Goal: Use online tool/utility: Utilize a website feature to perform a specific function

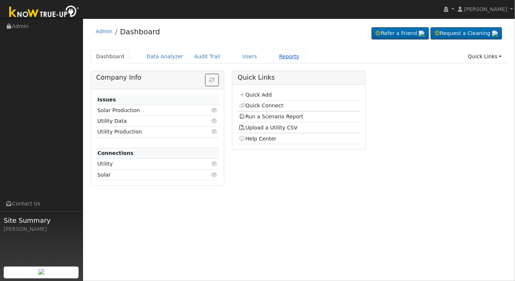
click at [275, 57] on link "Reports" at bounding box center [289, 57] width 31 height 14
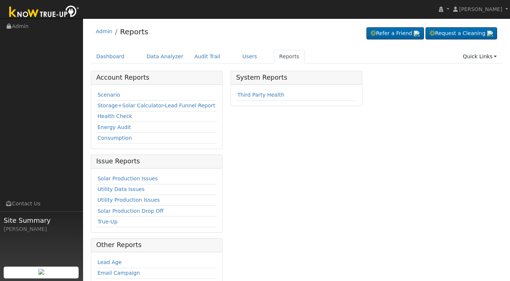
click at [103, 95] on link "Scenario" at bounding box center [108, 95] width 23 height 6
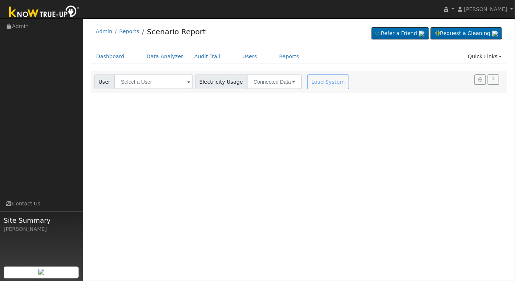
click at [188, 82] on span at bounding box center [189, 82] width 3 height 8
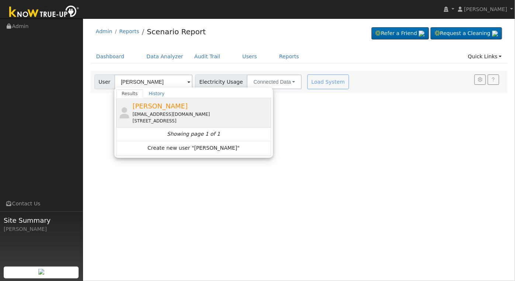
click at [172, 114] on div "[EMAIL_ADDRESS][DOMAIN_NAME]" at bounding box center [201, 114] width 137 height 7
type input "[PERSON_NAME]"
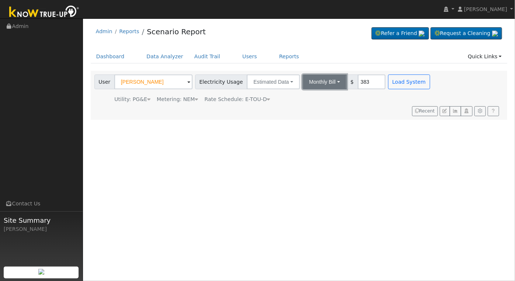
click at [329, 82] on button "Monthly Bill" at bounding box center [325, 82] width 44 height 15
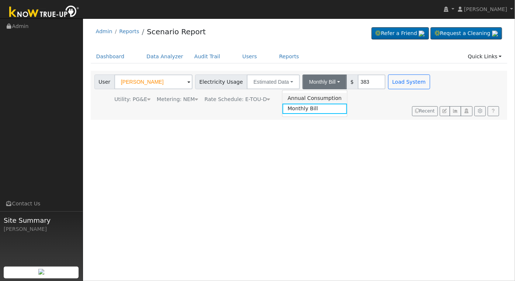
click at [316, 97] on link "Annual Consumption" at bounding box center [315, 98] width 65 height 10
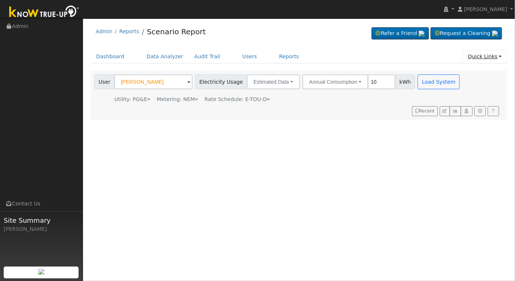
type input "10"
click at [493, 57] on link "Quick Links" at bounding box center [485, 57] width 45 height 14
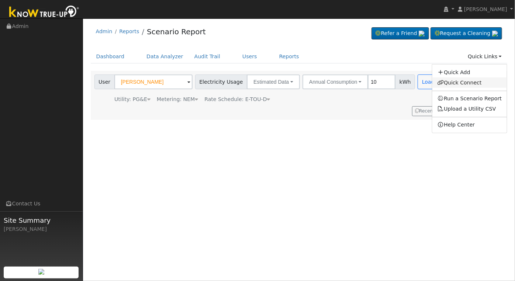
click at [470, 82] on link "Quick Connect" at bounding box center [470, 83] width 75 height 10
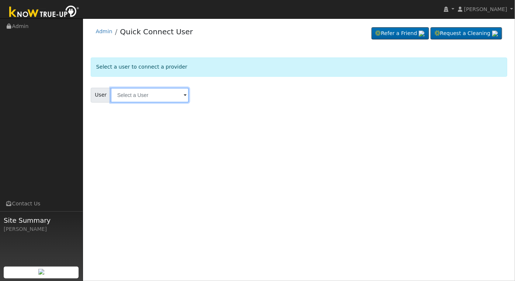
click at [161, 98] on input "text" at bounding box center [150, 95] width 78 height 15
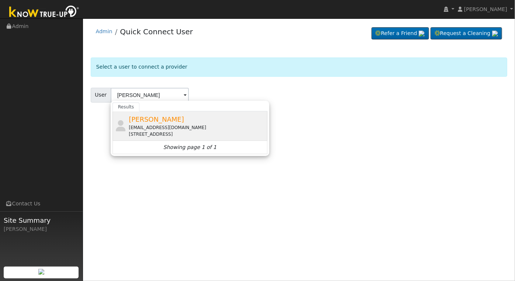
click at [156, 116] on span "[PERSON_NAME]" at bounding box center [156, 120] width 55 height 8
type input "[PERSON_NAME]"
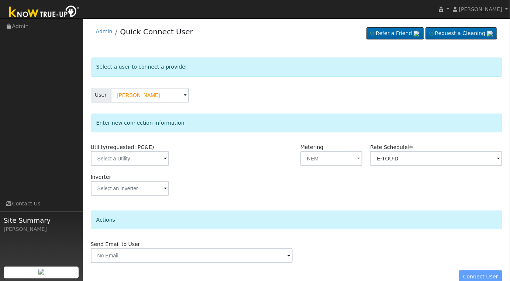
click at [164, 158] on span at bounding box center [165, 159] width 3 height 8
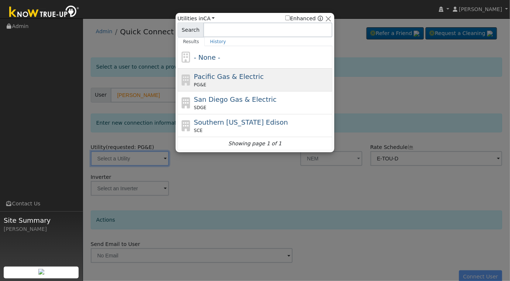
click at [241, 78] on span "Pacific Gas & Electric" at bounding box center [229, 77] width 70 height 8
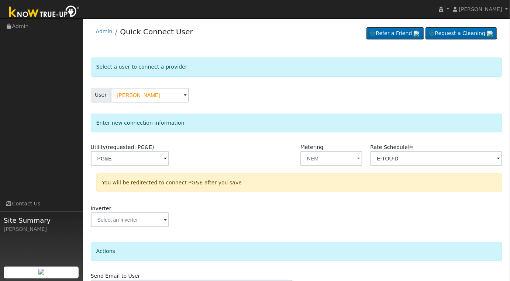
type input "PG&E"
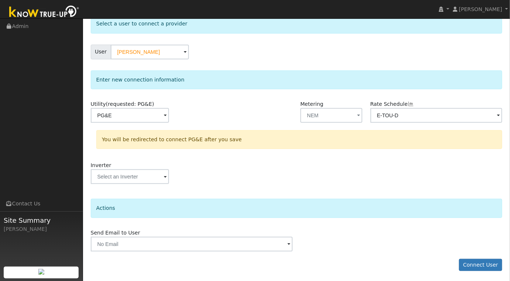
click at [164, 120] on span at bounding box center [165, 116] width 3 height 8
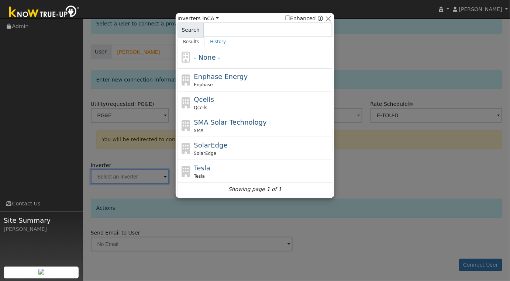
click at [411, 185] on div at bounding box center [255, 140] width 510 height 281
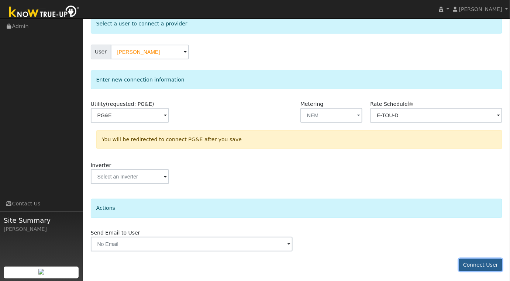
click at [490, 267] on button "Connect User" at bounding box center [481, 265] width 44 height 13
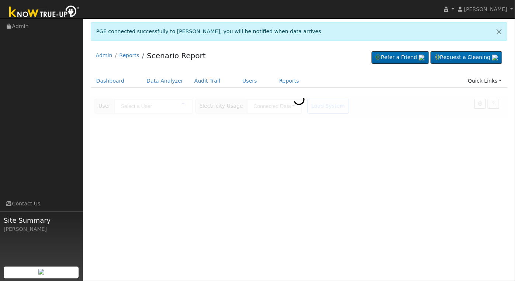
type input "[PERSON_NAME]"
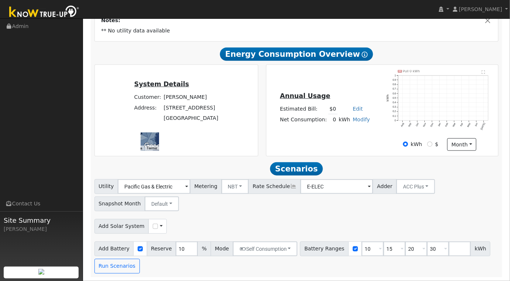
scroll to position [43, 0]
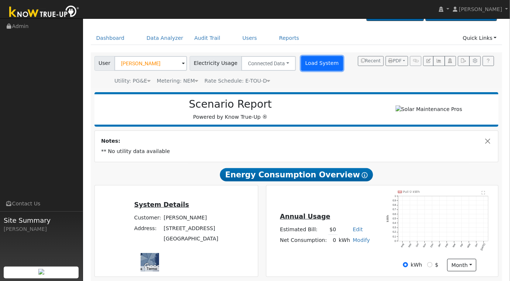
click at [308, 63] on button "Load System" at bounding box center [322, 63] width 42 height 15
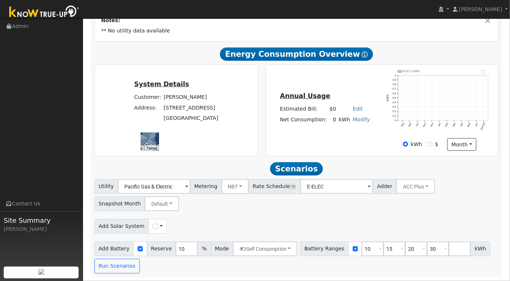
scroll to position [0, 0]
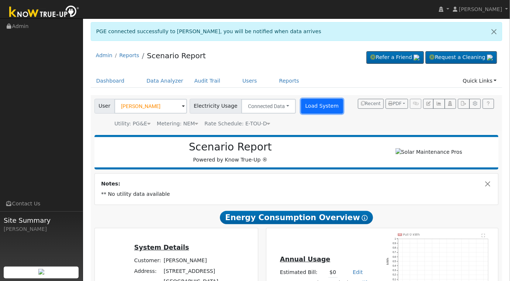
click at [309, 105] on button "Load System" at bounding box center [322, 106] width 42 height 15
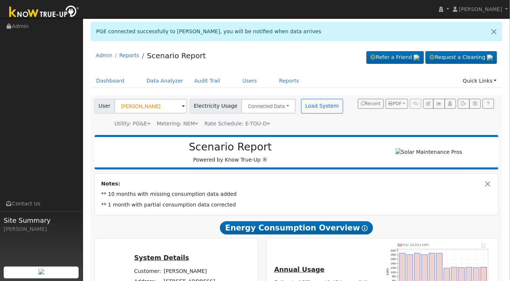
scroll to position [123, 0]
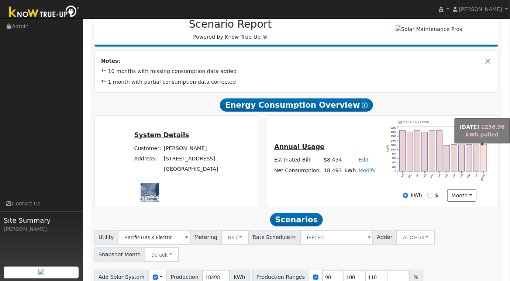
click at [485, 164] on rect "onclick=""" at bounding box center [484, 158] width 6 height 27
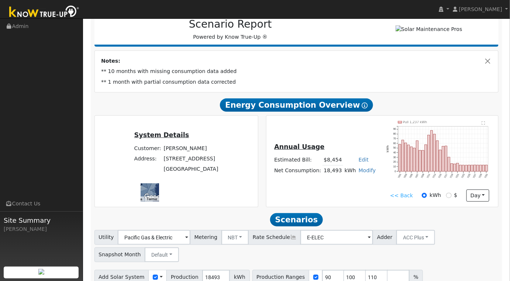
click at [484, 124] on text "" at bounding box center [483, 123] width 3 height 4
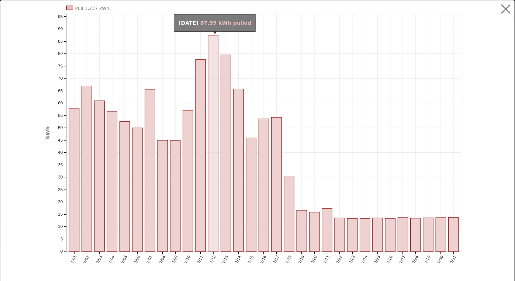
click at [212, 95] on rect "onclick=""" at bounding box center [213, 143] width 10 height 216
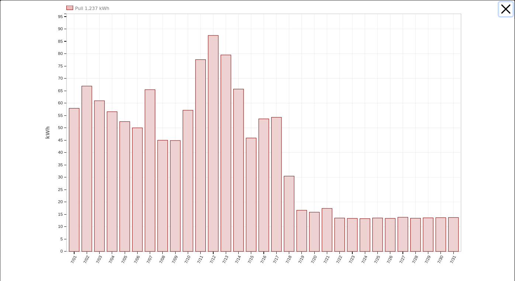
click at [501, 6] on button "button" at bounding box center [507, 9] width 14 height 14
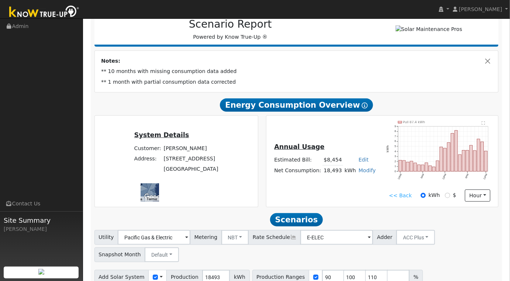
click at [484, 125] on text "" at bounding box center [483, 123] width 3 height 4
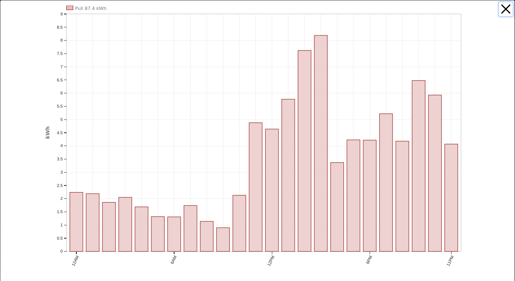
click at [501, 11] on button "button" at bounding box center [507, 9] width 14 height 14
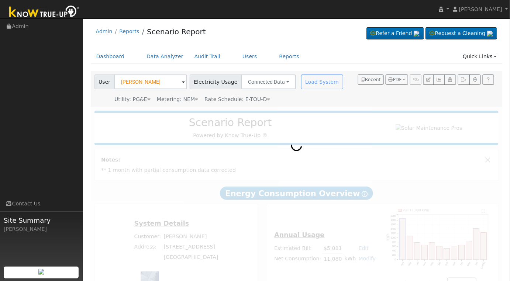
click at [317, 82] on div "Load System" at bounding box center [323, 82] width 47 height 15
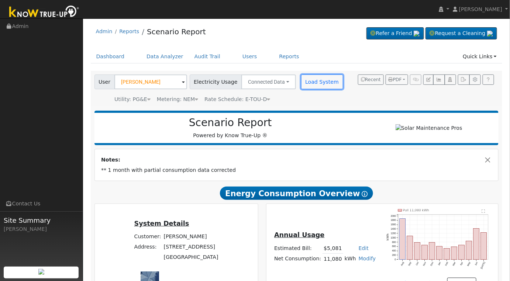
click at [313, 82] on button "Load System" at bounding box center [322, 82] width 42 height 15
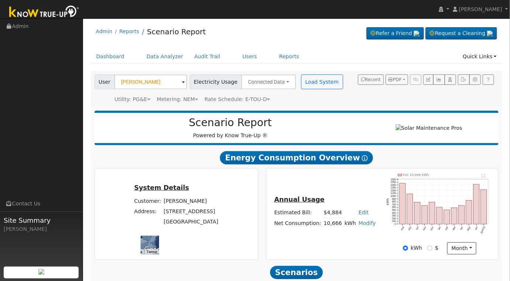
click at [484, 177] on text "" at bounding box center [483, 176] width 3 height 4
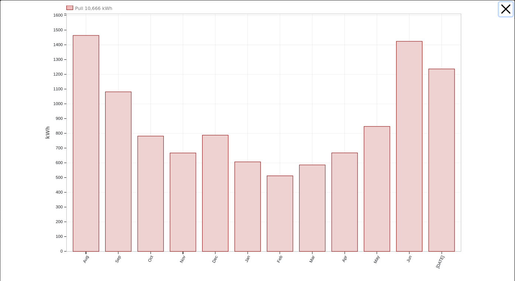
click at [500, 10] on button "button" at bounding box center [507, 9] width 14 height 14
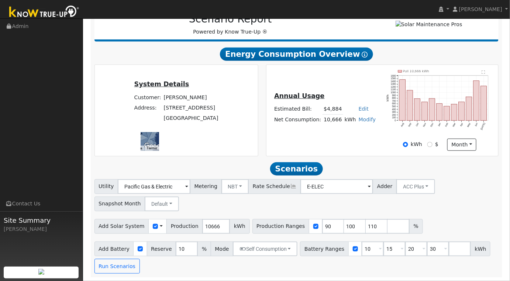
scroll to position [106, 0]
click at [209, 226] on input "10666" at bounding box center [216, 226] width 28 height 15
type input "12907"
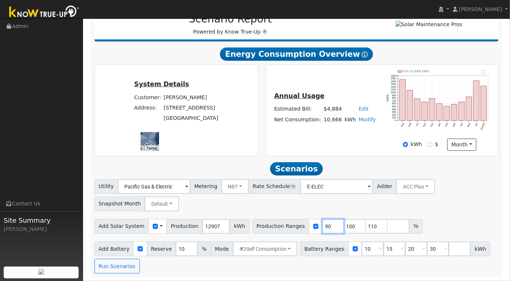
click at [322, 228] on input "90" at bounding box center [333, 226] width 22 height 15
type input "100"
type input "110"
type input "100"
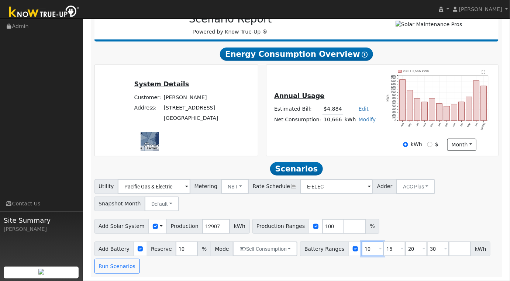
click at [362, 247] on input "10" at bounding box center [373, 249] width 22 height 15
type input "15"
type input "20"
type input "30"
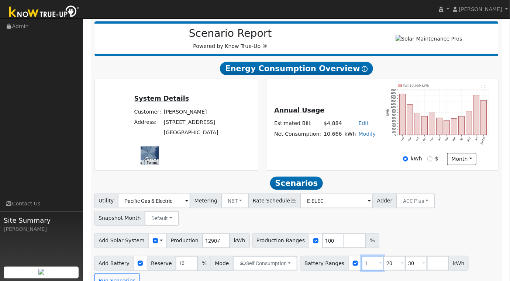
type input "20"
type input "30"
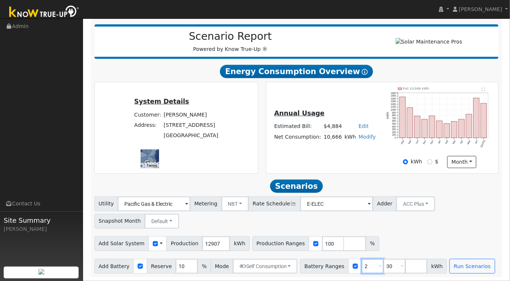
type input "30"
type input "3"
type input "20"
click at [464, 238] on div "Add Solar System Use CSV Data Production 12907 kWh Production Ranges 100 %" at bounding box center [296, 242] width 407 height 17
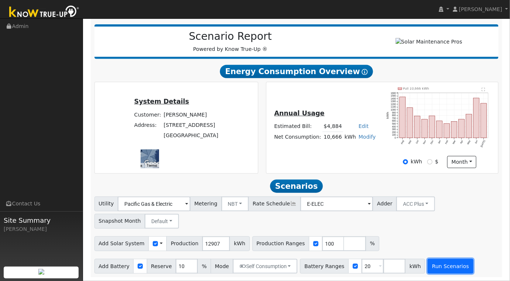
click at [429, 264] on button "Run Scenarios" at bounding box center [450, 266] width 45 height 15
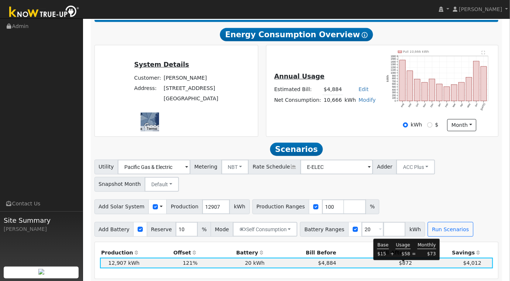
scroll to position [123, 0]
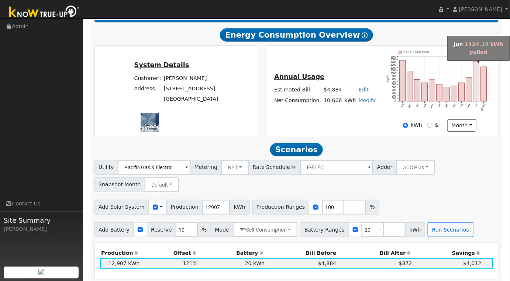
click at [477, 93] on rect "onclick=""" at bounding box center [477, 82] width 6 height 40
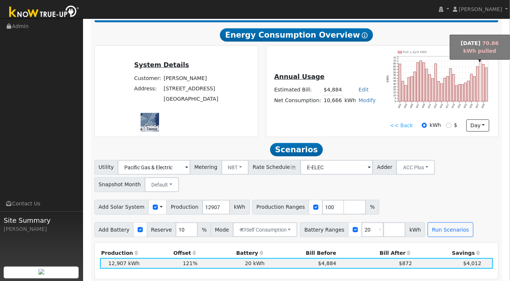
click at [480, 84] on rect "onclick=""" at bounding box center [481, 81] width 2 height 41
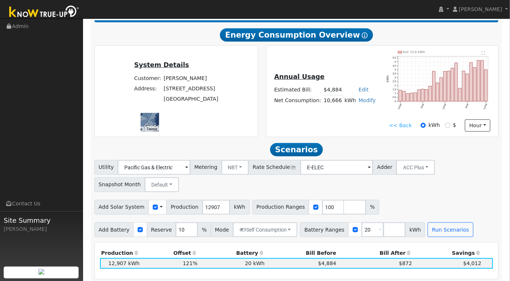
click at [483, 55] on text "" at bounding box center [483, 53] width 3 height 4
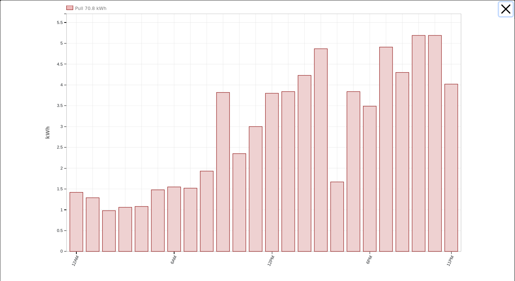
click at [503, 10] on button "button" at bounding box center [507, 9] width 14 height 14
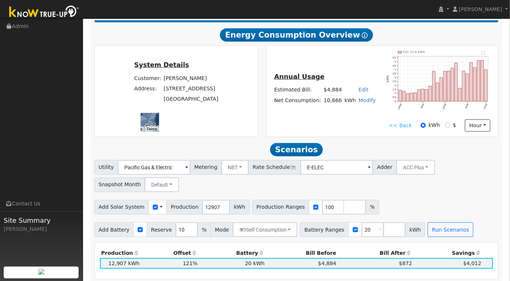
click at [403, 128] on link "<< Back" at bounding box center [400, 126] width 23 height 8
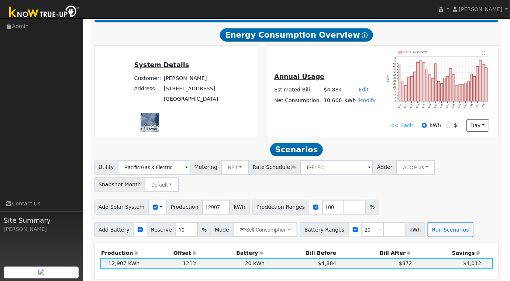
click at [403, 128] on link "<< Back" at bounding box center [401, 126] width 23 height 8
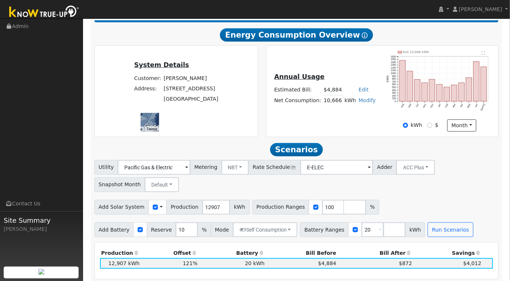
scroll to position [246, 0]
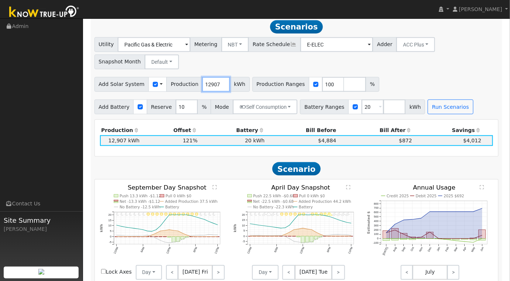
click at [205, 86] on input "12907" at bounding box center [216, 84] width 28 height 15
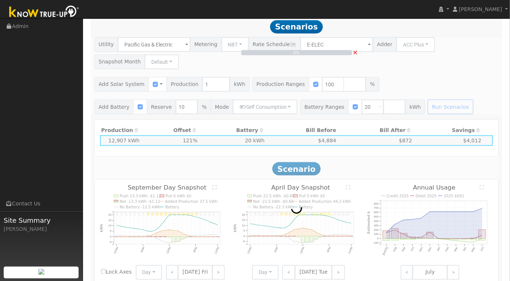
click at [357, 56] on span "×" at bounding box center [356, 52] width 6 height 8
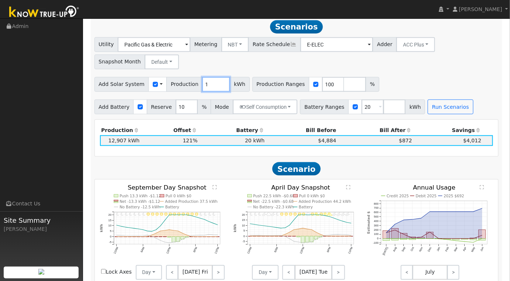
click at [209, 89] on input "1" at bounding box center [216, 84] width 28 height 15
type input "13598"
click at [432, 114] on button "Run Scenarios" at bounding box center [450, 107] width 45 height 15
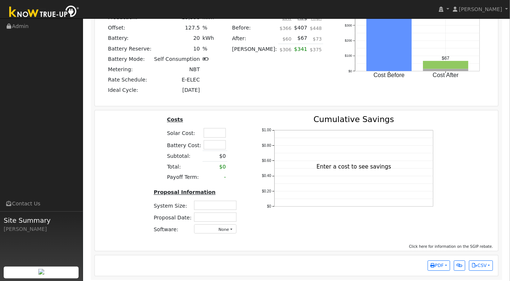
scroll to position [563, 0]
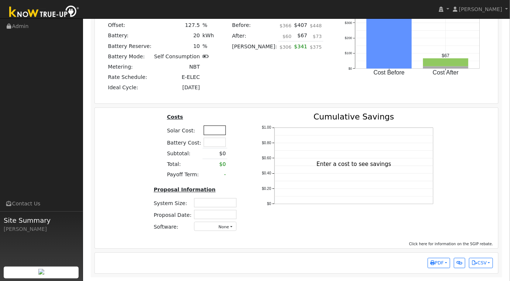
click at [213, 130] on input "text" at bounding box center [215, 130] width 22 height 9
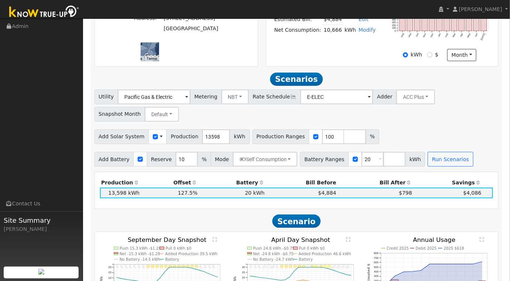
scroll to position [440, 0]
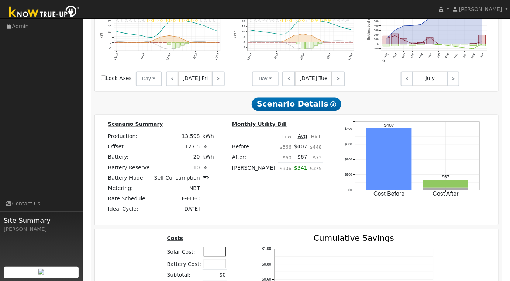
click at [216, 255] on input "text" at bounding box center [215, 251] width 22 height 9
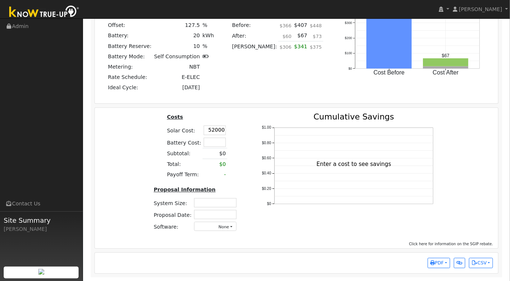
type input "$52,000"
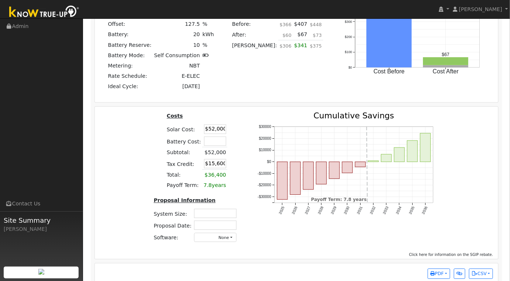
click at [242, 156] on div "Costs Solar Cost: $52,000 Battery Cost: Subtotal: $52,000 Tax Credit: $15,600 T…" at bounding box center [197, 180] width 104 height 137
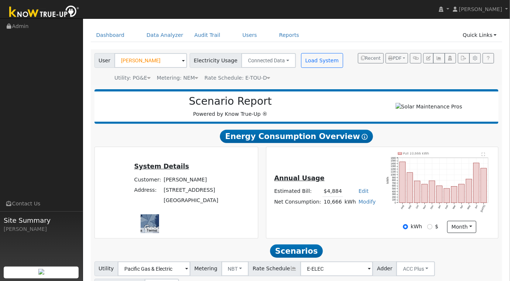
scroll to position [0, 0]
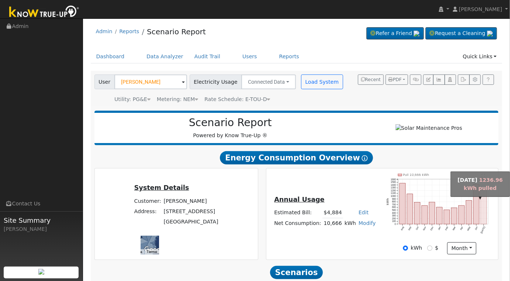
click at [482, 222] on rect "onclick=""" at bounding box center [484, 207] width 6 height 35
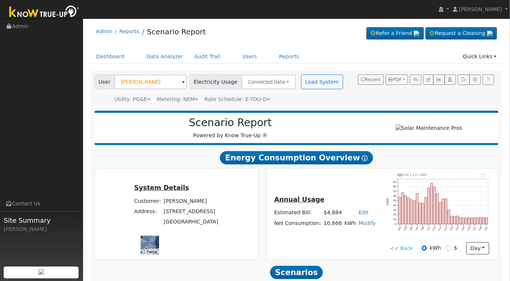
click at [409, 251] on link "<< Back" at bounding box center [401, 249] width 23 height 8
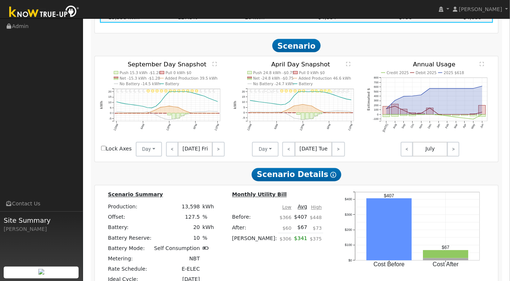
scroll to position [246, 0]
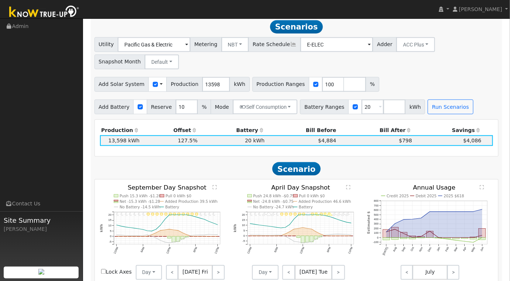
click at [215, 190] on text "" at bounding box center [215, 187] width 4 height 5
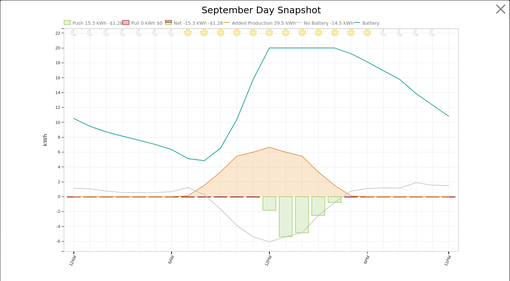
scroll to position [247, 0]
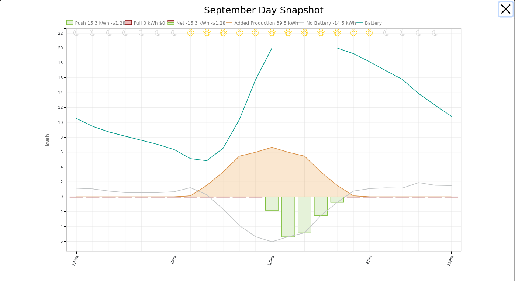
click at [500, 7] on button "button" at bounding box center [507, 9] width 14 height 14
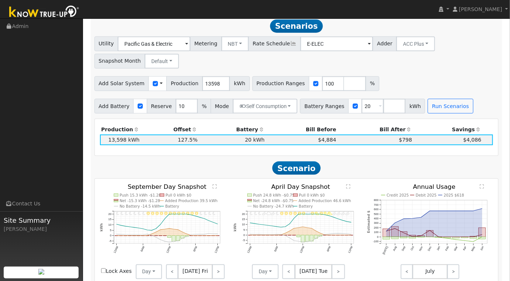
scroll to position [370, 0]
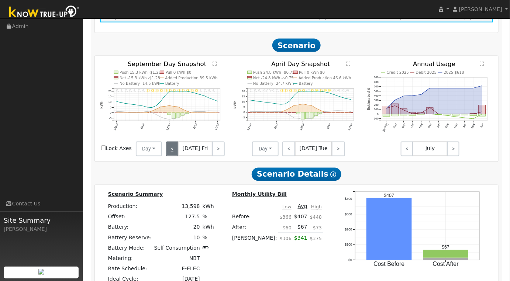
click at [174, 151] on link "<" at bounding box center [172, 149] width 12 height 15
click at [172, 154] on link "<" at bounding box center [171, 149] width 11 height 15
click at [172, 154] on link "<" at bounding box center [171, 149] width 10 height 15
click at [169, 154] on link "<" at bounding box center [171, 149] width 11 height 15
click at [169, 154] on link "<" at bounding box center [171, 149] width 10 height 15
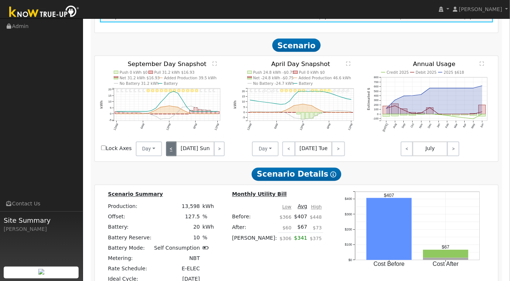
click at [169, 154] on link "<" at bounding box center [171, 149] width 10 height 15
click at [169, 154] on link "<" at bounding box center [171, 149] width 11 height 15
click at [169, 154] on link "<" at bounding box center [172, 149] width 12 height 15
click at [169, 154] on link "<" at bounding box center [171, 149] width 11 height 15
click at [169, 155] on link "<" at bounding box center [171, 149] width 11 height 15
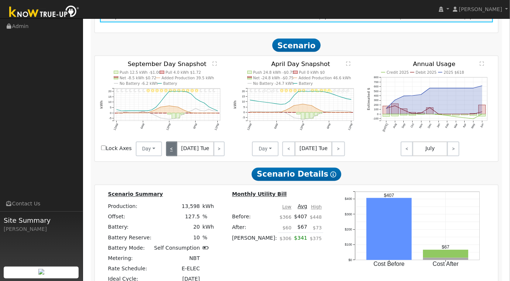
click at [169, 155] on link "<" at bounding box center [171, 149] width 11 height 15
click at [169, 155] on link "<" at bounding box center [171, 149] width 10 height 15
click at [169, 155] on div "< [DATE] Mon >" at bounding box center [195, 149] width 66 height 15
click at [169, 156] on div "< [DATE] Sun >" at bounding box center [195, 149] width 66 height 15
click at [170, 153] on div "< [DATE] Sun >" at bounding box center [195, 149] width 66 height 15
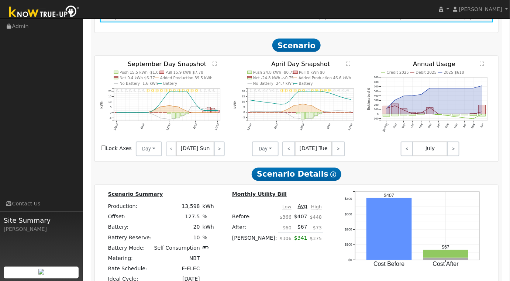
click at [171, 151] on div "< [DATE] Sun >" at bounding box center [195, 149] width 66 height 15
click at [171, 152] on div "< [DATE] Sun >" at bounding box center [195, 149] width 66 height 15
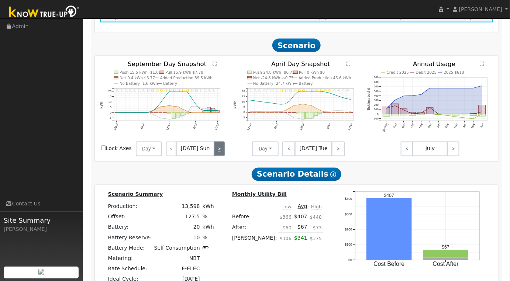
click at [223, 157] on link ">" at bounding box center [219, 149] width 10 height 15
click at [171, 150] on link "<" at bounding box center [171, 149] width 10 height 15
click at [214, 66] on text "" at bounding box center [215, 64] width 4 height 5
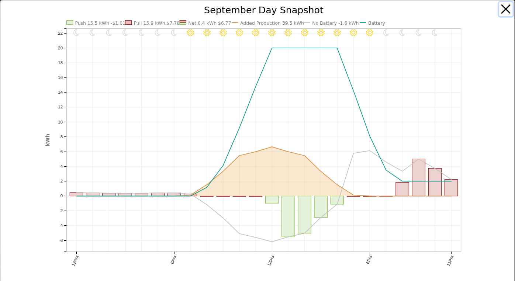
click at [502, 11] on button "button" at bounding box center [507, 9] width 14 height 14
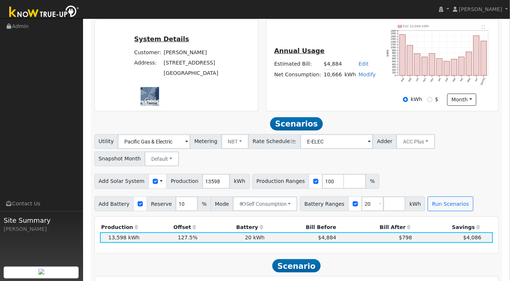
scroll to position [246, 0]
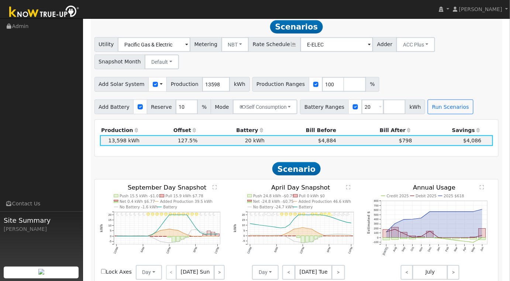
click at [480, 190] on text "" at bounding box center [482, 187] width 4 height 5
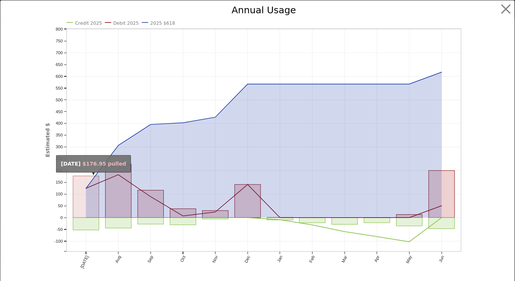
click at [80, 196] on rect "onclick=""" at bounding box center [86, 197] width 26 height 42
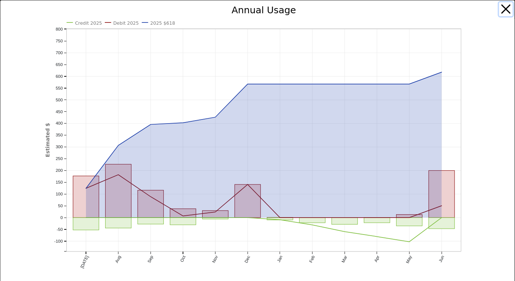
click at [501, 10] on button "button" at bounding box center [507, 9] width 14 height 14
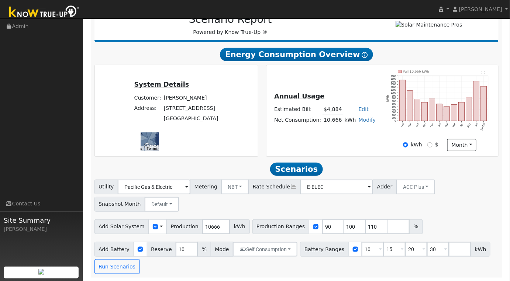
scroll to position [106, 0]
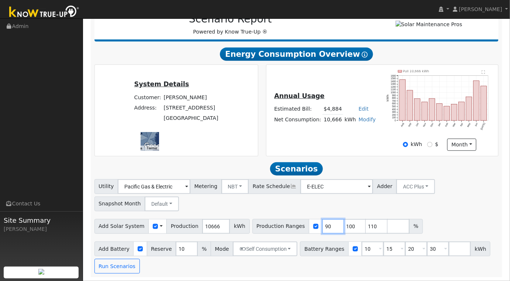
click at [322, 226] on input "90" at bounding box center [333, 226] width 22 height 15
type input "100"
type input "110"
type input "1"
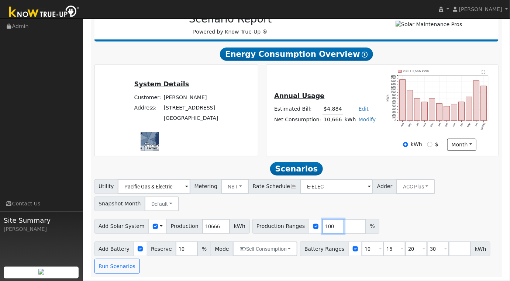
type input "100"
click at [362, 252] on input "10" at bounding box center [373, 249] width 22 height 15
type input "15"
type input "20"
type input "30"
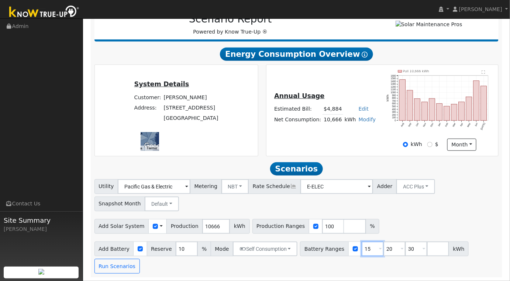
scroll to position [89, 0]
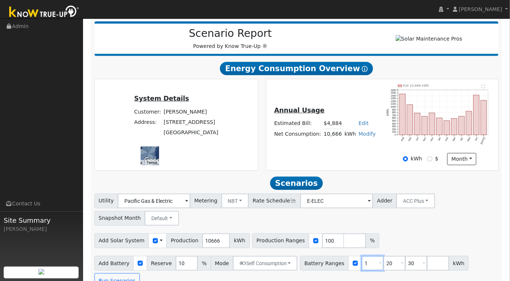
type input "20"
type input "30"
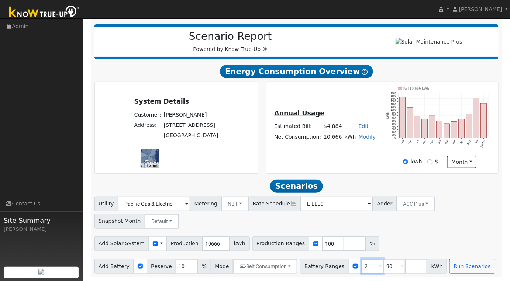
type input "30"
type input "3"
type input "20"
click at [405, 231] on div "Utility Pacific Gas & Electric Metering NBT NEM NBT Rate Schedule E-ELEC Adder …" at bounding box center [296, 235] width 412 height 77
click at [202, 243] on input "10666" at bounding box center [216, 244] width 28 height 15
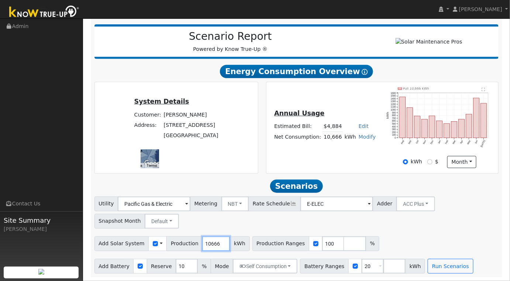
click at [202, 243] on input "10666" at bounding box center [216, 244] width 28 height 15
type input "13598"
click at [435, 272] on button "Run Scenarios" at bounding box center [450, 266] width 45 height 15
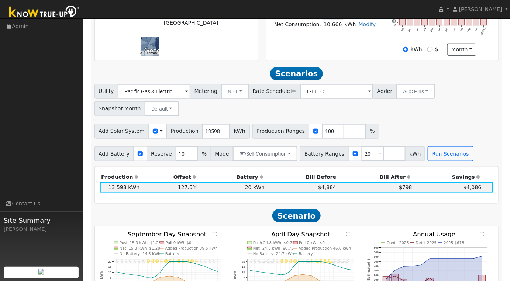
scroll to position [246, 0]
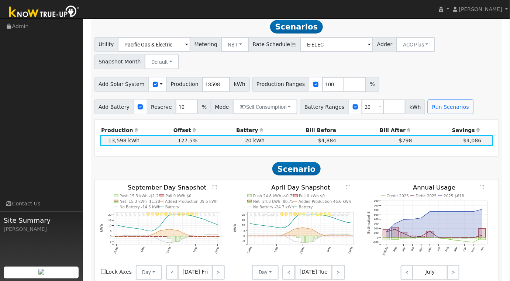
click at [482, 190] on text "" at bounding box center [482, 187] width 4 height 5
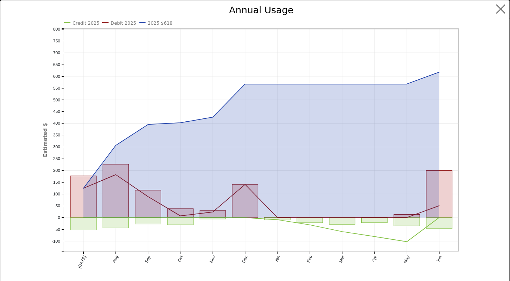
scroll to position [247, 0]
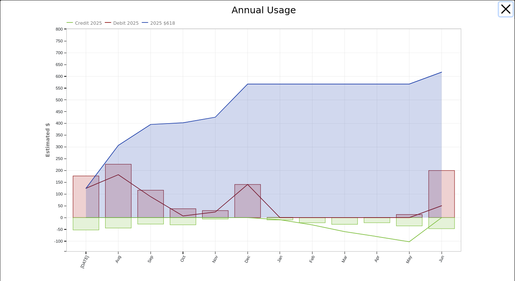
click at [500, 10] on button "button" at bounding box center [507, 9] width 14 height 14
